Goal: Book appointment/travel/reservation

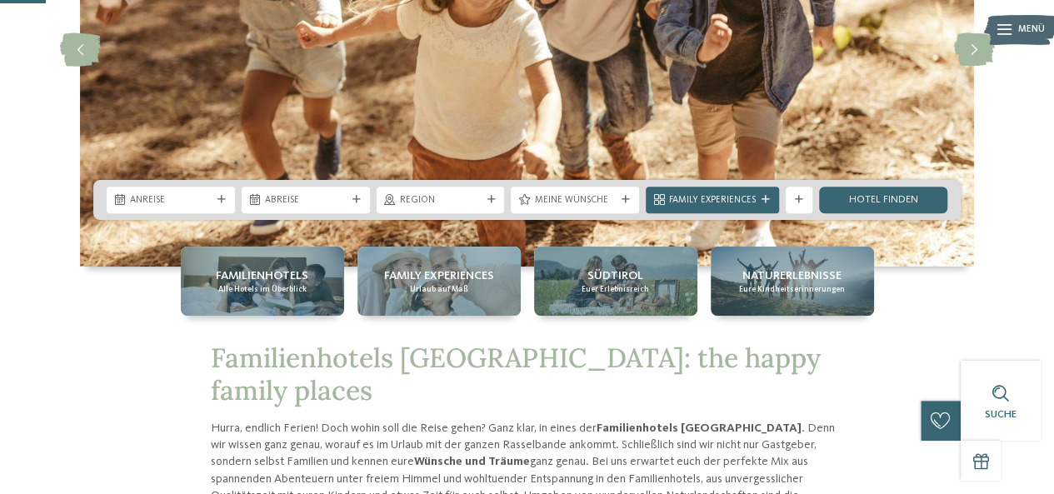
scroll to position [267, 0]
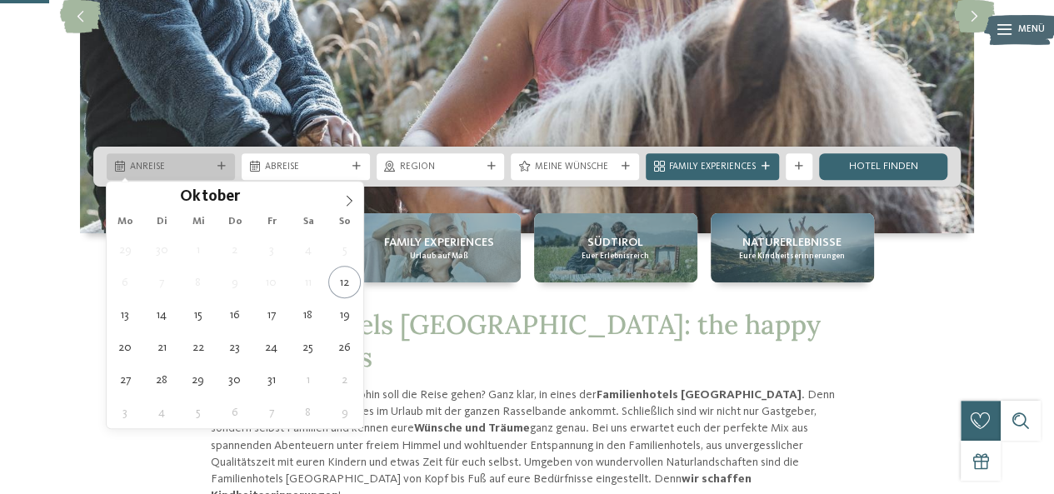
click at [220, 159] on div "Anreise" at bounding box center [171, 166] width 128 height 27
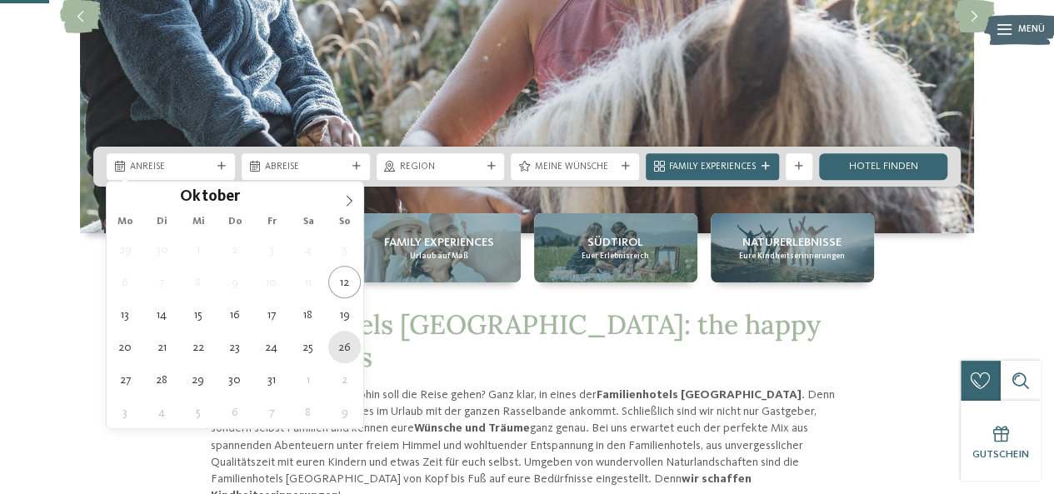
type div "26.10.2025"
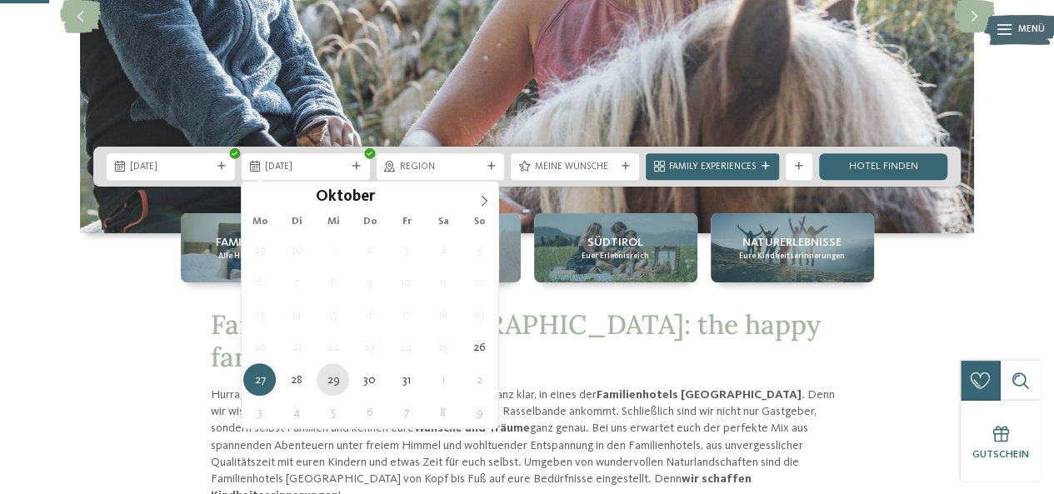
type div "29.10.2025"
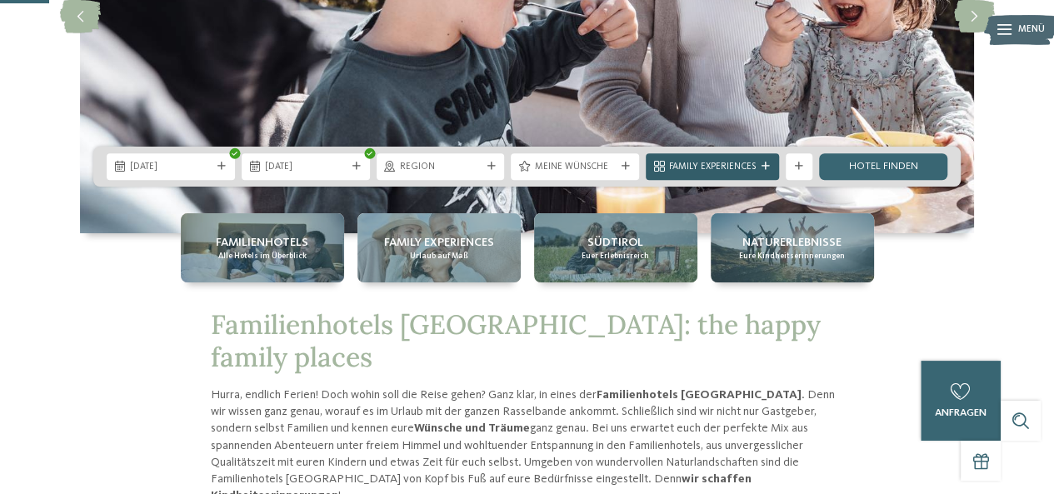
click at [771, 166] on div "Family Experiences" at bounding box center [712, 166] width 133 height 27
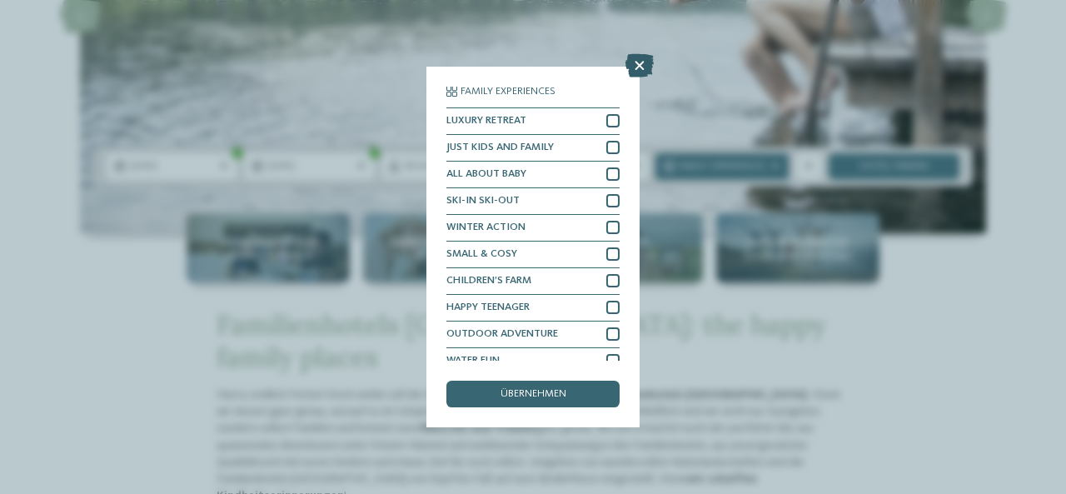
click at [641, 67] on icon at bounding box center [640, 65] width 28 height 23
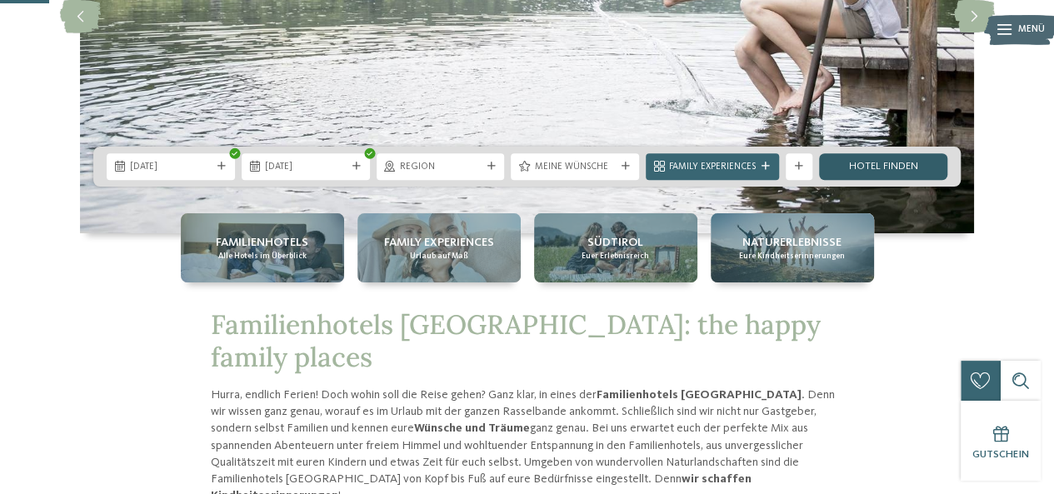
click at [866, 167] on link "Hotel finden" at bounding box center [883, 166] width 128 height 27
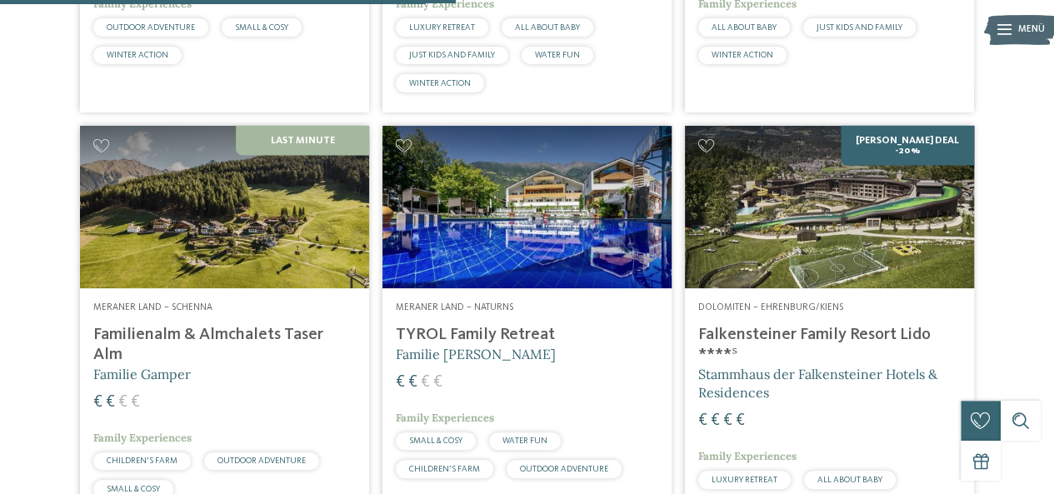
scroll to position [1646, 0]
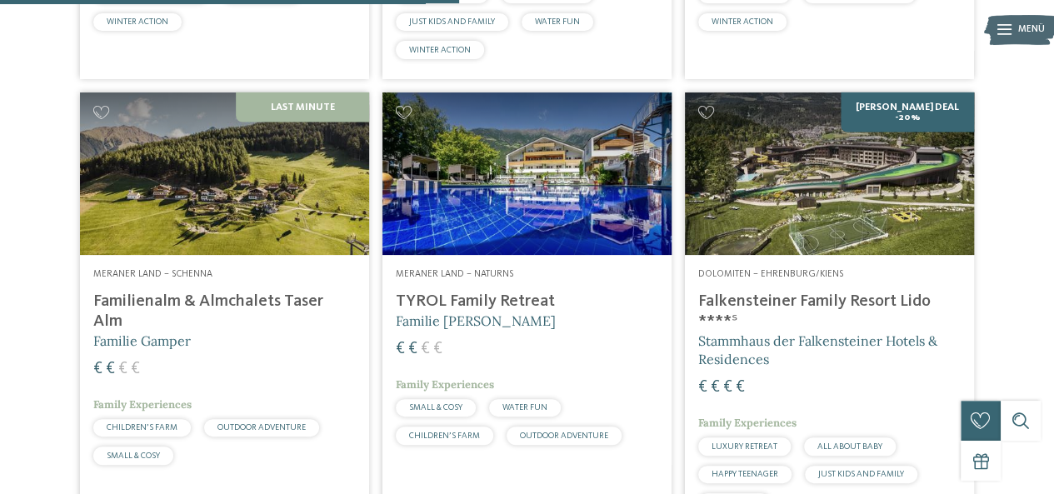
click at [845, 223] on img at bounding box center [829, 173] width 289 height 162
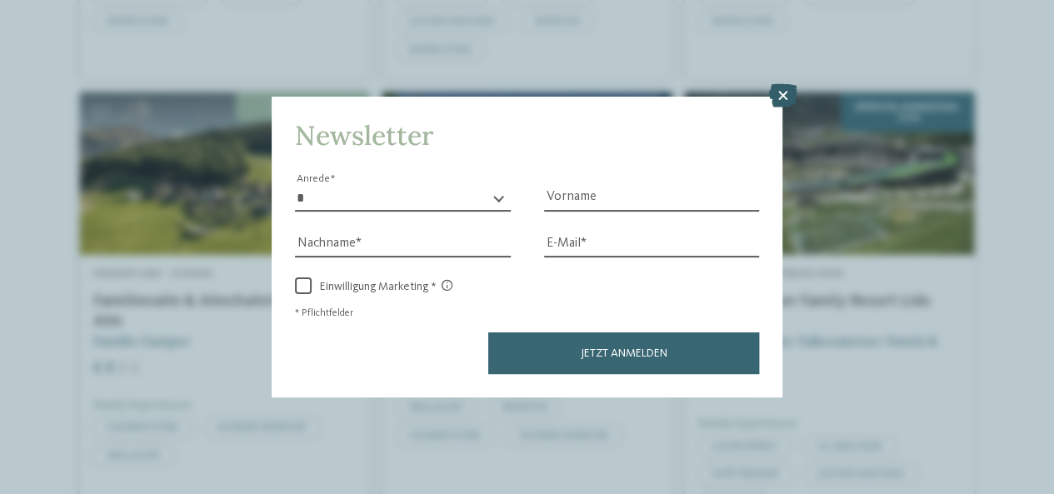
click at [793, 92] on icon at bounding box center [782, 95] width 28 height 23
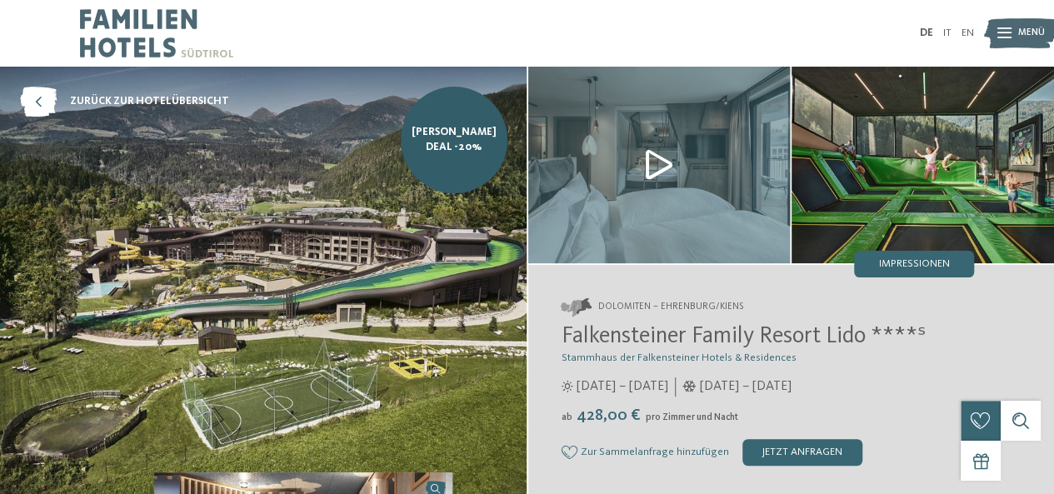
click at [302, 324] on img at bounding box center [263, 283] width 527 height 432
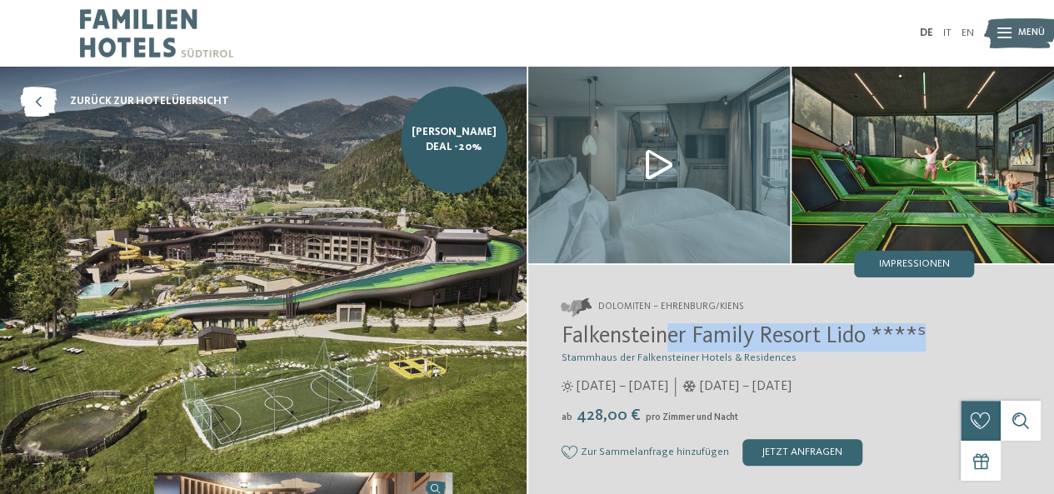
drag, startPoint x: 942, startPoint y: 335, endPoint x: 661, endPoint y: 322, distance: 281.0
click at [661, 322] on div "Dolomiten – Ehrenburg/Kiens Falkensteiner Family Resort Lido ****ˢ Stammhaus de…" at bounding box center [791, 382] width 527 height 234
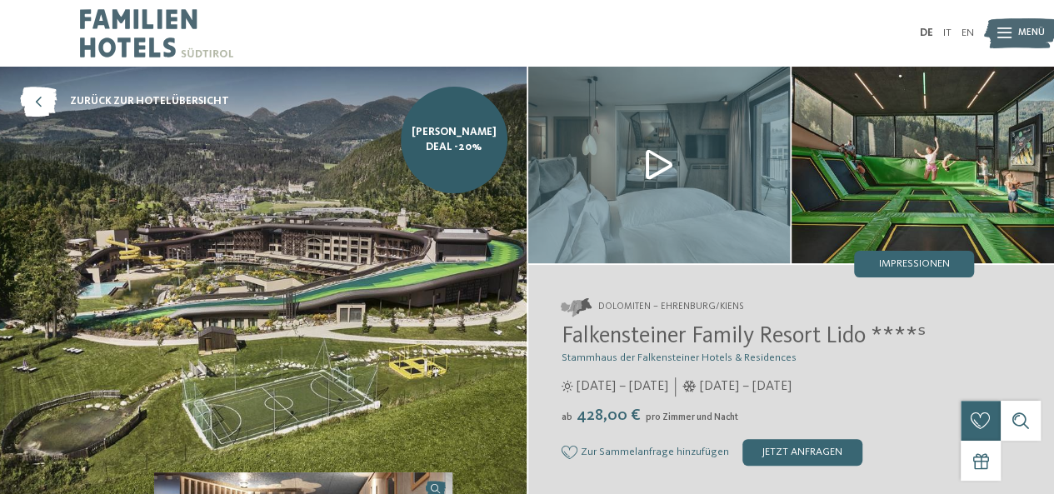
click at [546, 327] on div "Dolomiten – Ehrenburg/Kiens Falkensteiner Family Resort Lido ****ˢ Stammhaus de…" at bounding box center [791, 382] width 527 height 234
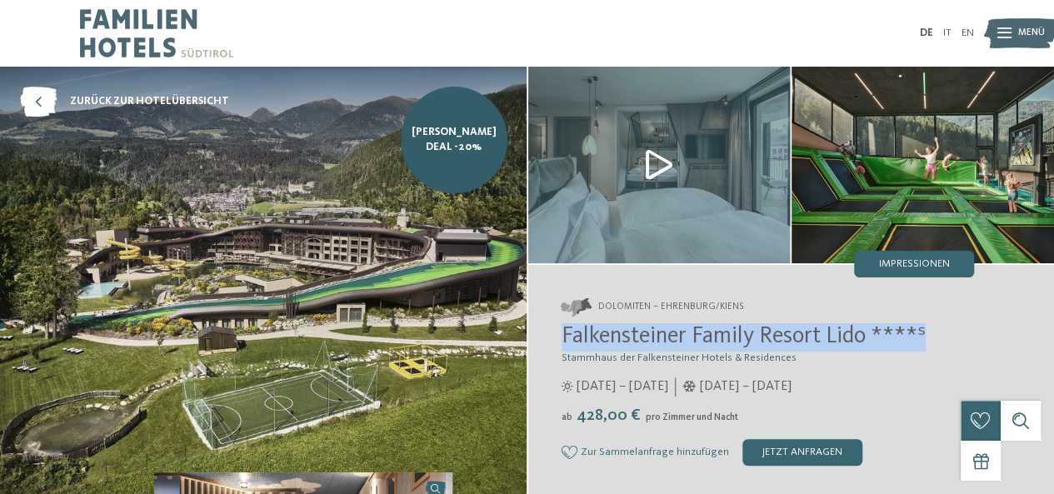
drag, startPoint x: 550, startPoint y: 332, endPoint x: 938, endPoint y: 330, distance: 388.2
click at [938, 330] on div "Dolomiten – Ehrenburg/Kiens Falkensteiner Family Resort Lido ****ˢ Stammhaus de…" at bounding box center [791, 382] width 527 height 234
copy span "Falkensteiner Family Resort Lido ****ˢ"
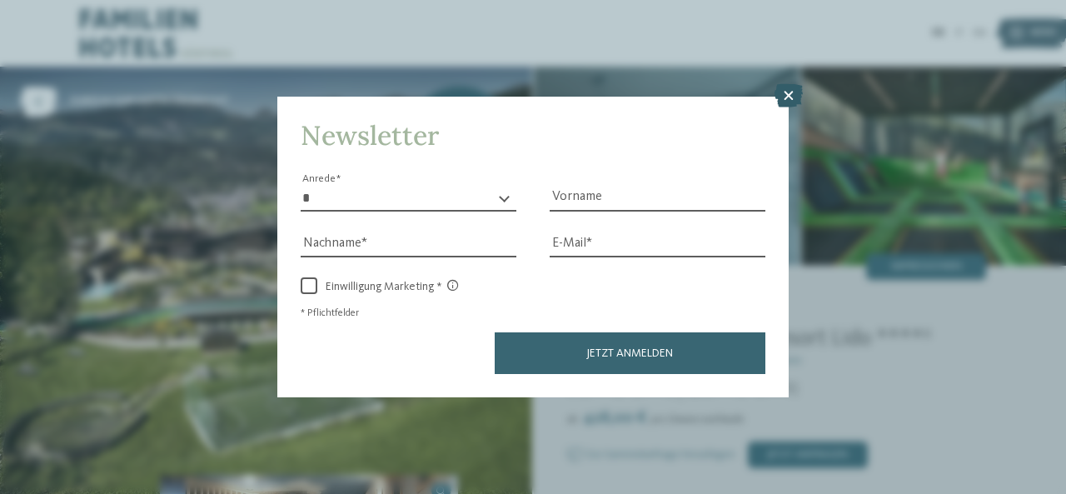
click at [782, 102] on icon at bounding box center [789, 95] width 28 height 23
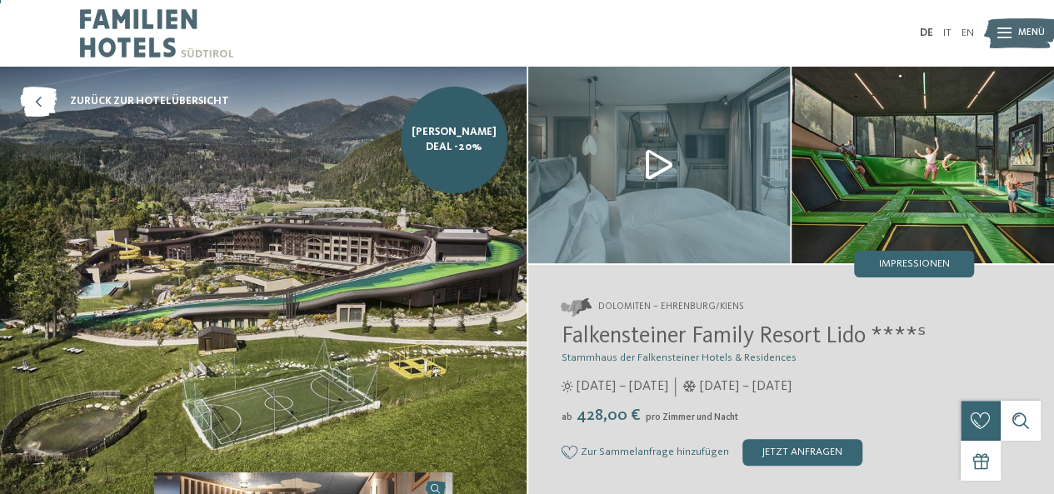
scroll to position [33, 0]
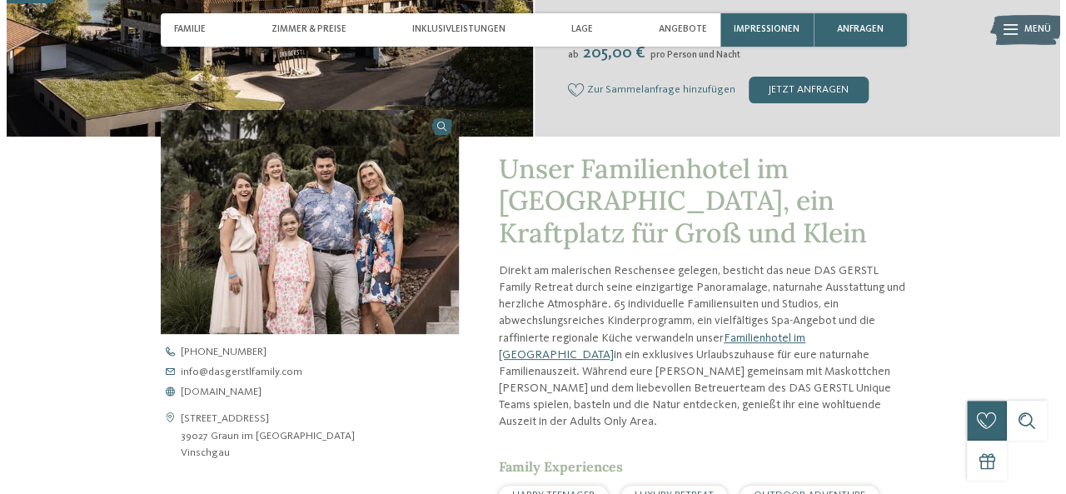
scroll to position [400, 0]
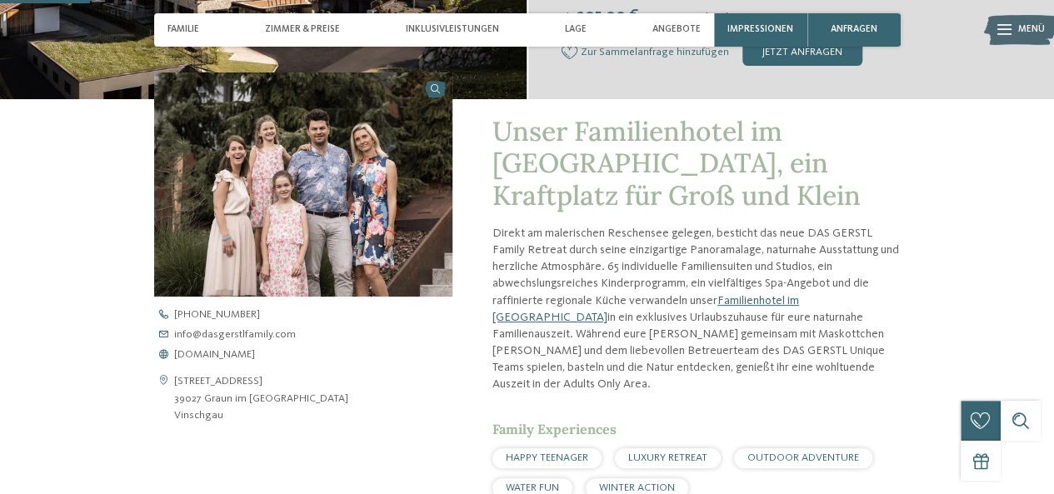
click at [352, 191] on img at bounding box center [303, 184] width 298 height 224
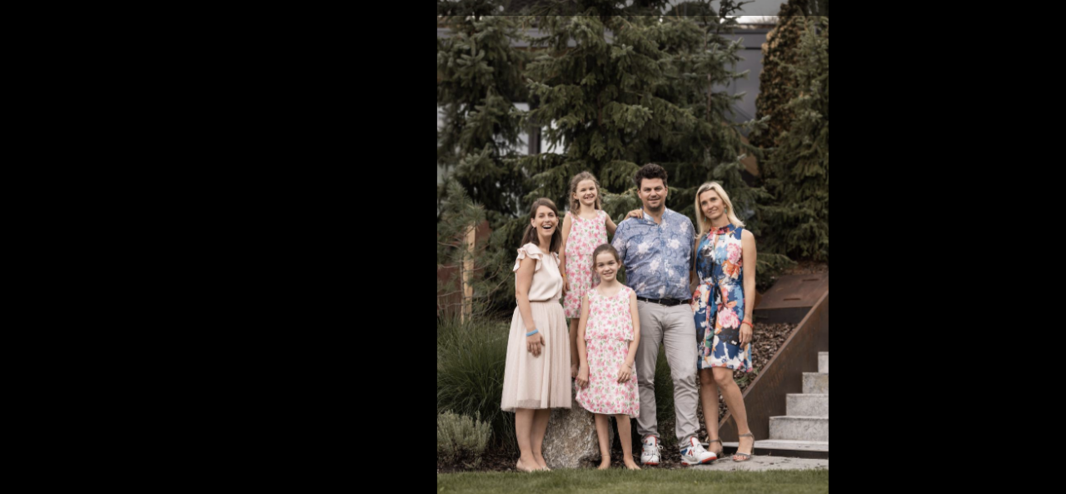
scroll to position [399, 0]
